Goal: Task Accomplishment & Management: Manage account settings

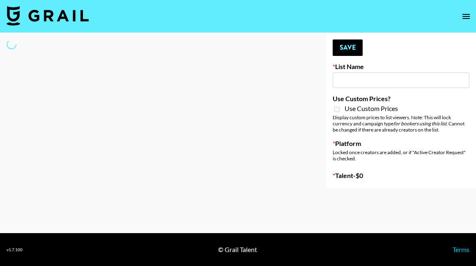
type input "[PERSON_NAME] Promo"
select select "Song"
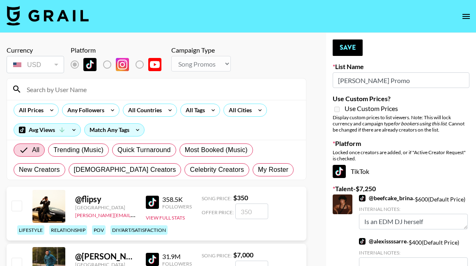
click at [138, 92] on input at bounding box center [161, 89] width 279 height 13
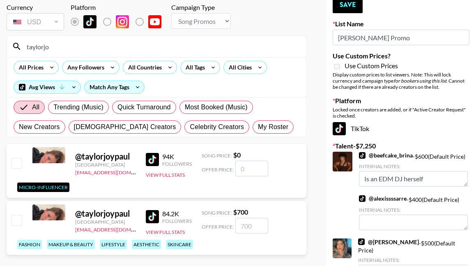
scroll to position [76, 0]
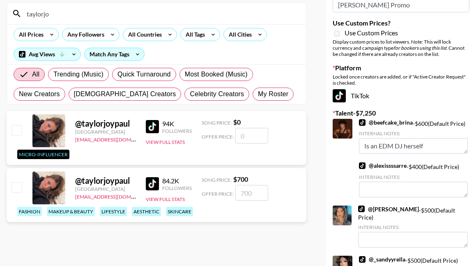
type input "taylorjo"
click at [20, 185] on input "checkbox" at bounding box center [16, 187] width 10 height 10
checkbox input "true"
type input "700"
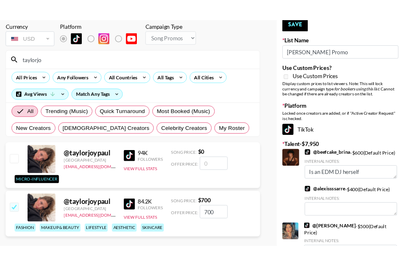
scroll to position [11, 0]
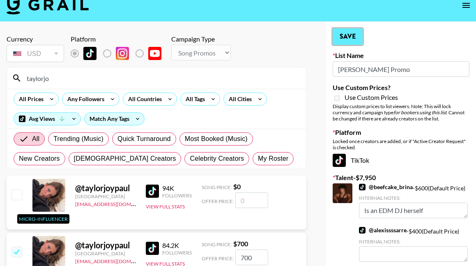
click at [347, 38] on button "Save" at bounding box center [348, 36] width 30 height 16
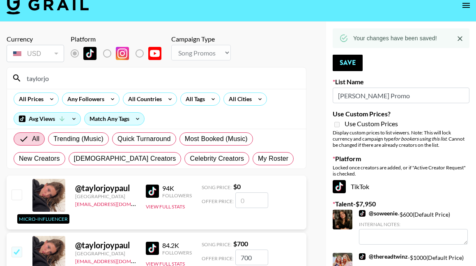
click at [181, 78] on input "taylorjo" at bounding box center [161, 77] width 279 height 13
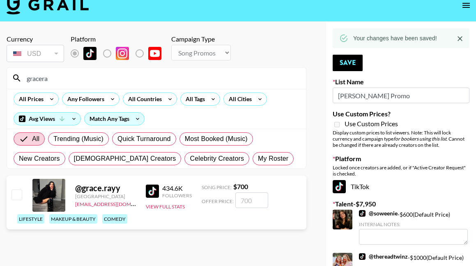
type input "gracera"
click at [16, 198] on input "checkbox" at bounding box center [16, 194] width 10 height 10
checkbox input "true"
type input "700"
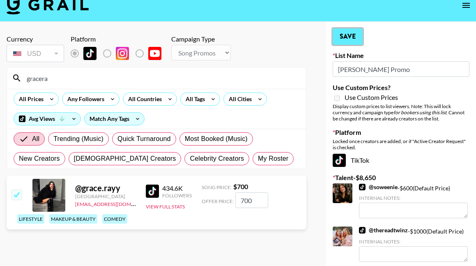
click at [346, 37] on button "Save" at bounding box center [348, 36] width 30 height 16
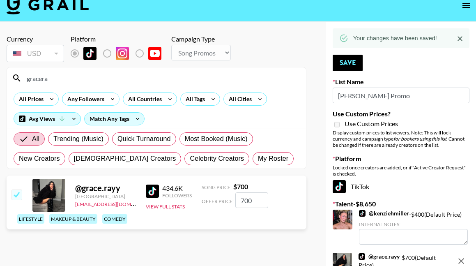
click at [128, 80] on input "gracera" at bounding box center [161, 77] width 279 height 13
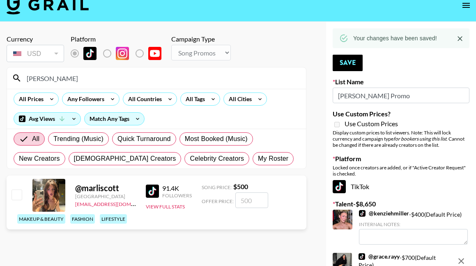
type input "[PERSON_NAME]"
click at [13, 193] on input "checkbox" at bounding box center [16, 194] width 10 height 10
checkbox input "true"
type input "500"
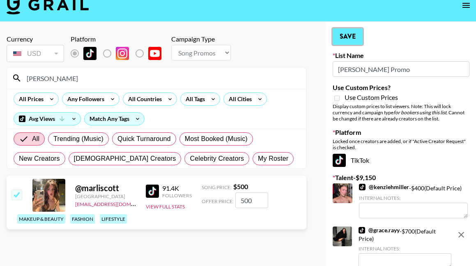
click at [335, 35] on button "Save" at bounding box center [348, 36] width 30 height 16
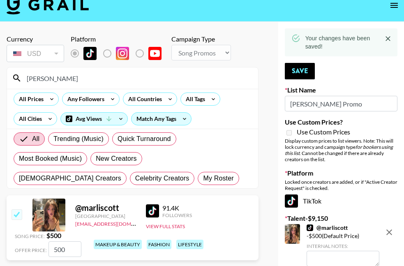
click at [55, 77] on input "[PERSON_NAME]" at bounding box center [137, 77] width 231 height 13
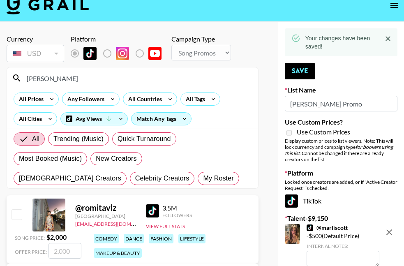
type input "[PERSON_NAME]"
click at [16, 218] on input "checkbox" at bounding box center [16, 214] width 10 height 10
checkbox input "true"
type input "2000"
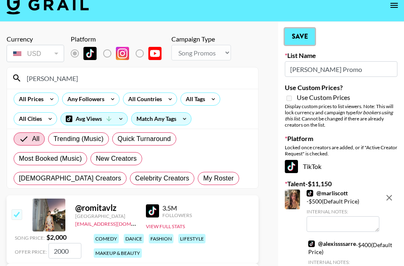
click at [306, 37] on button "Save" at bounding box center [300, 36] width 30 height 16
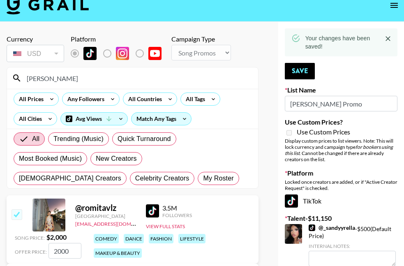
click at [131, 77] on input "[PERSON_NAME]" at bounding box center [137, 77] width 231 height 13
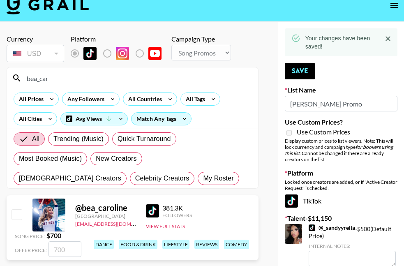
type input "bea_car"
click at [24, 213] on div "@ bea_caroline [GEOGRAPHIC_DATA] [EMAIL_ADDRESS][DOMAIN_NAME] 381.3K Followers …" at bounding box center [133, 227] width 252 height 65
click at [21, 215] on input "checkbox" at bounding box center [16, 214] width 10 height 10
checkbox input "true"
type input "700"
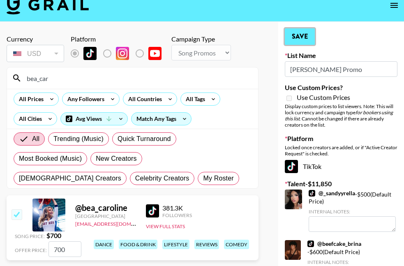
click at [290, 41] on button "Save" at bounding box center [300, 36] width 30 height 16
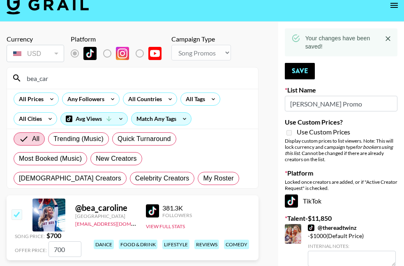
click at [200, 80] on input "bea_car" at bounding box center [137, 77] width 231 height 13
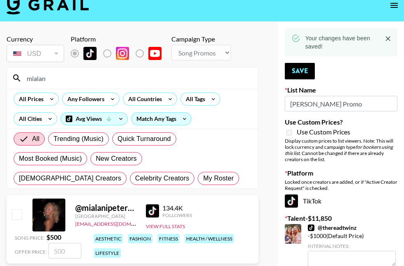
type input "mialan"
click at [19, 213] on input "checkbox" at bounding box center [16, 214] width 10 height 10
checkbox input "true"
type input "500"
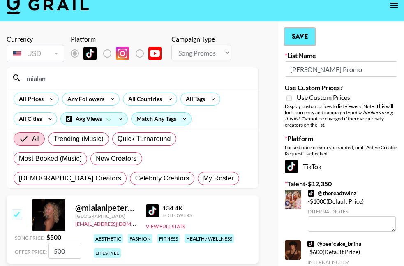
click at [313, 41] on button "Save" at bounding box center [300, 36] width 30 height 16
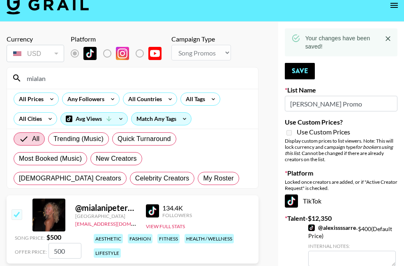
click at [198, 78] on input "mialan" at bounding box center [137, 77] width 231 height 13
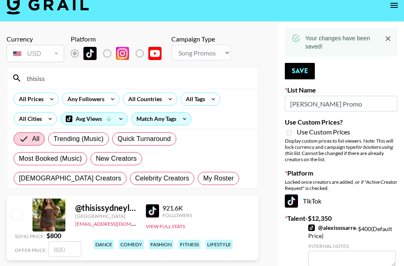
type input "thisiss"
click at [17, 217] on input "checkbox" at bounding box center [16, 214] width 10 height 10
checkbox input "true"
type input "800"
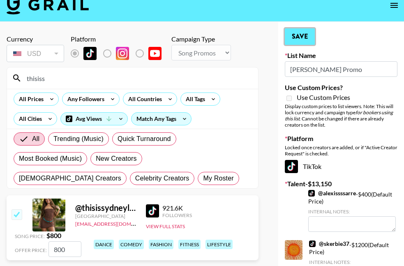
click at [307, 34] on button "Save" at bounding box center [300, 36] width 30 height 16
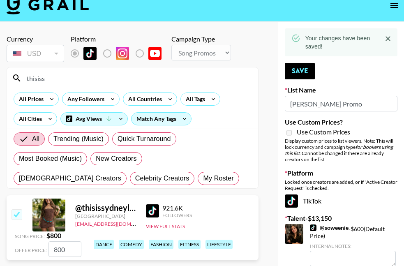
click at [57, 80] on input "thisiss" at bounding box center [137, 77] width 231 height 13
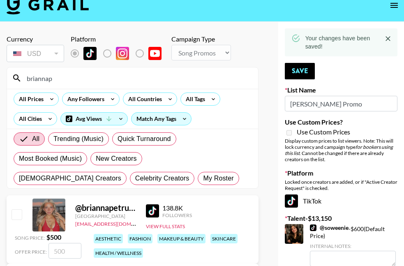
type input "briannap"
click at [15, 216] on input "checkbox" at bounding box center [16, 214] width 10 height 10
checkbox input "true"
type input "500"
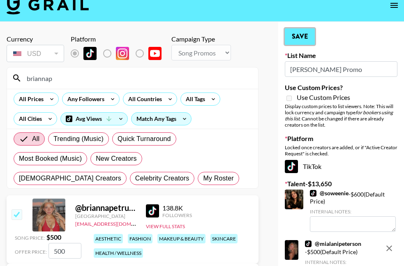
click at [309, 38] on button "Save" at bounding box center [300, 36] width 30 height 16
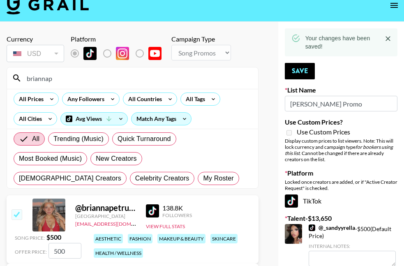
click at [136, 83] on input "briannap" at bounding box center [137, 77] width 231 height 13
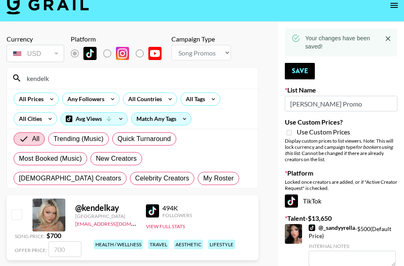
type input "kendelk"
click at [16, 212] on input "checkbox" at bounding box center [16, 214] width 10 height 10
checkbox input "true"
type input "700"
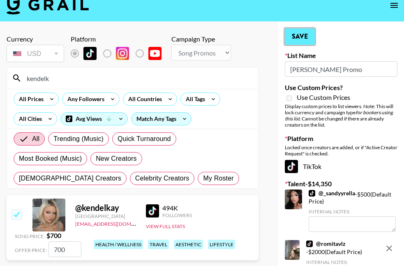
click at [310, 36] on button "Save" at bounding box center [300, 36] width 30 height 16
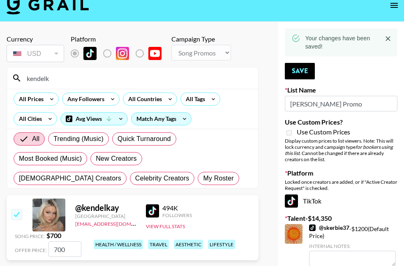
click at [172, 77] on input "kendelk" at bounding box center [137, 77] width 231 height 13
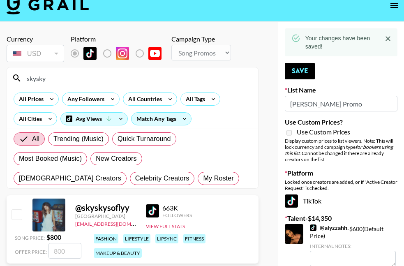
scroll to position [14, 0]
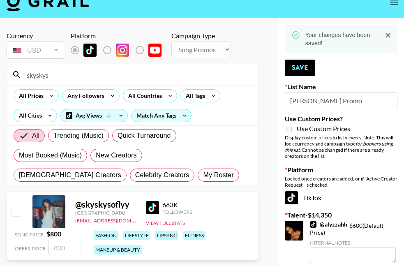
type input "skyskys"
click at [13, 211] on input "checkbox" at bounding box center [16, 211] width 10 height 10
checkbox input "true"
type input "800"
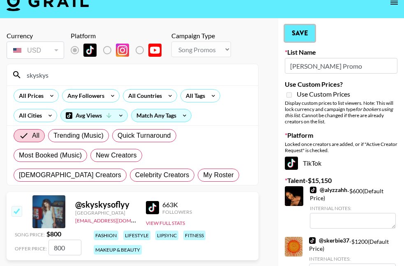
click at [302, 38] on button "Save" at bounding box center [300, 33] width 30 height 16
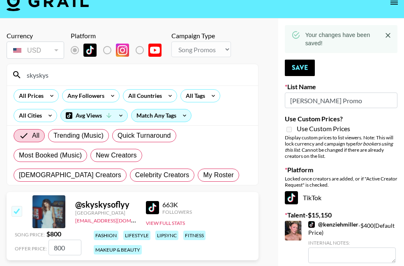
click at [191, 75] on input "skyskys" at bounding box center [137, 74] width 231 height 13
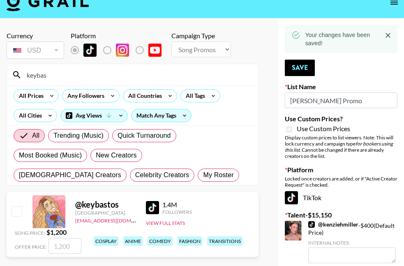
type input "keybast"
click at [164, 80] on input "keybast" at bounding box center [137, 74] width 231 height 13
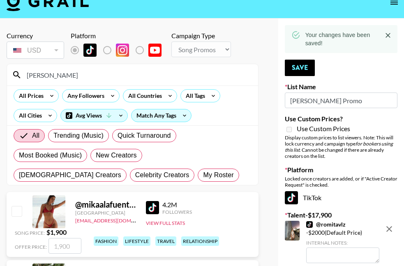
type input "[PERSON_NAME]"
click at [16, 214] on input "checkbox" at bounding box center [16, 211] width 10 height 10
checkbox input "true"
type input "1900"
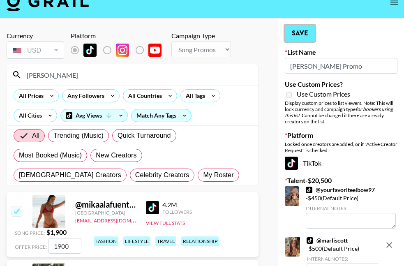
click at [299, 32] on button "Save" at bounding box center [300, 33] width 30 height 16
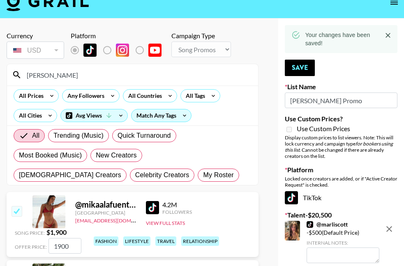
click at [164, 79] on input "[PERSON_NAME]" at bounding box center [137, 74] width 231 height 13
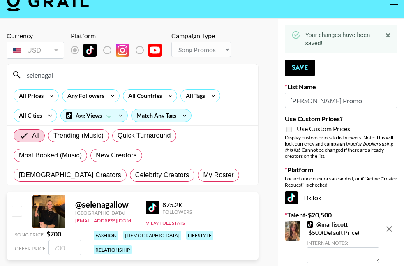
type input "selenagal"
click at [16, 207] on input "checkbox" at bounding box center [16, 211] width 10 height 10
checkbox input "true"
type input "700"
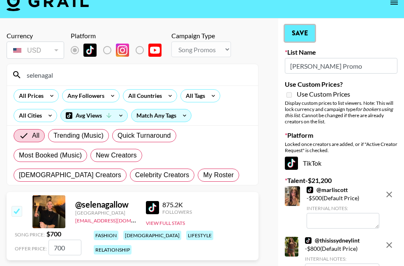
click at [301, 31] on button "Save" at bounding box center [300, 33] width 30 height 16
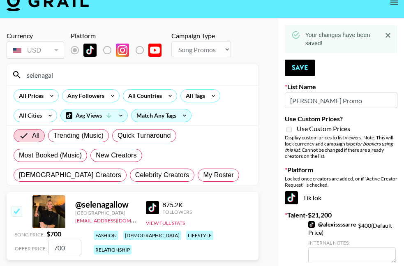
click at [94, 74] on input "selenagal" at bounding box center [137, 74] width 231 height 13
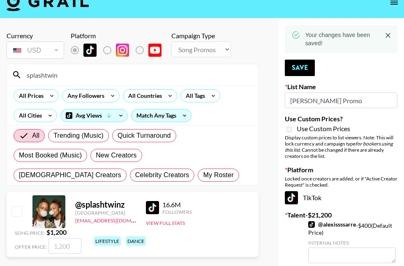
type input "splashtwin"
click at [19, 207] on input "checkbox" at bounding box center [16, 211] width 10 height 10
checkbox input "true"
type input "1200"
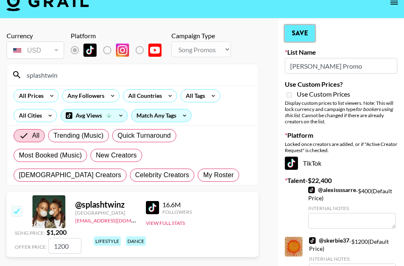
click at [305, 33] on button "Save" at bounding box center [300, 33] width 30 height 16
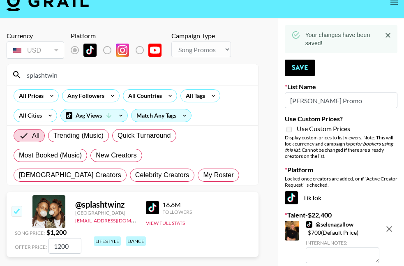
click at [191, 78] on input "splashtwin" at bounding box center [137, 74] width 231 height 13
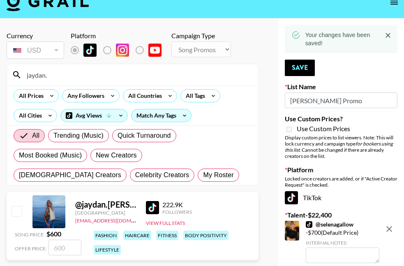
type input "jaydan."
click at [18, 214] on input "checkbox" at bounding box center [16, 211] width 10 height 10
checkbox input "true"
type input "600"
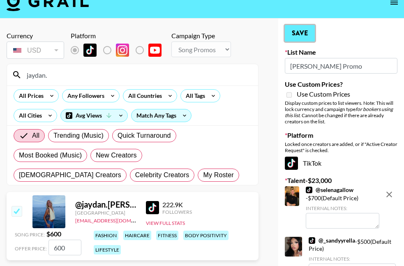
click at [297, 41] on button "Save" at bounding box center [300, 33] width 30 height 16
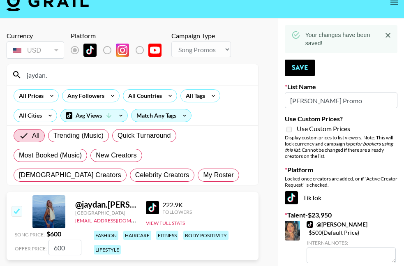
click at [201, 71] on input "jaydan." at bounding box center [137, 74] width 231 height 13
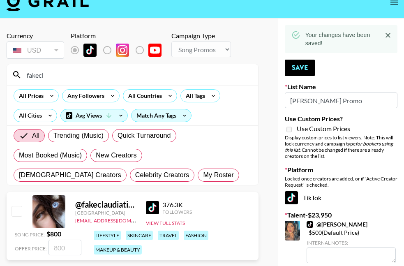
type input "fakecl"
click at [16, 209] on input "checkbox" at bounding box center [16, 211] width 10 height 10
checkbox input "true"
type input "800"
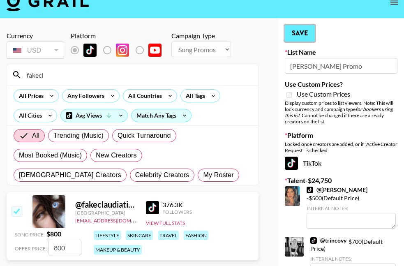
drag, startPoint x: 310, startPoint y: 40, endPoint x: 289, endPoint y: 42, distance: 21.0
click at [310, 40] on button "Save" at bounding box center [300, 33] width 30 height 16
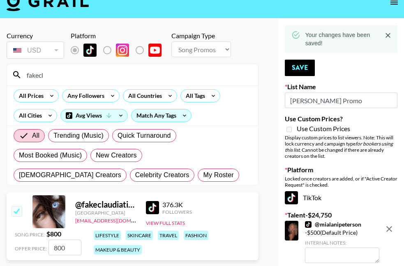
click at [147, 77] on input "fakecl" at bounding box center [137, 74] width 231 height 13
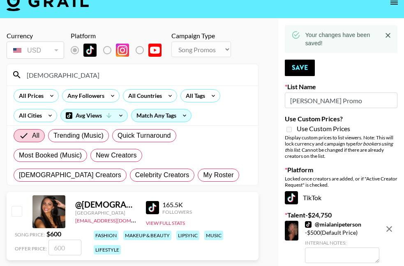
type input "[DEMOGRAPHIC_DATA]"
click at [13, 211] on input "checkbox" at bounding box center [16, 211] width 10 height 10
checkbox input "true"
type input "600"
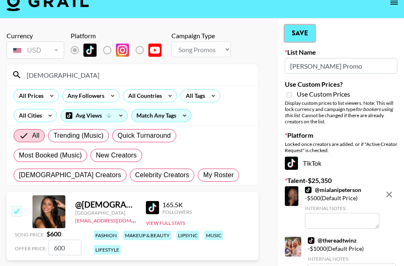
click at [301, 32] on button "Save" at bounding box center [300, 33] width 30 height 16
